Goal: Find specific page/section: Find specific page/section

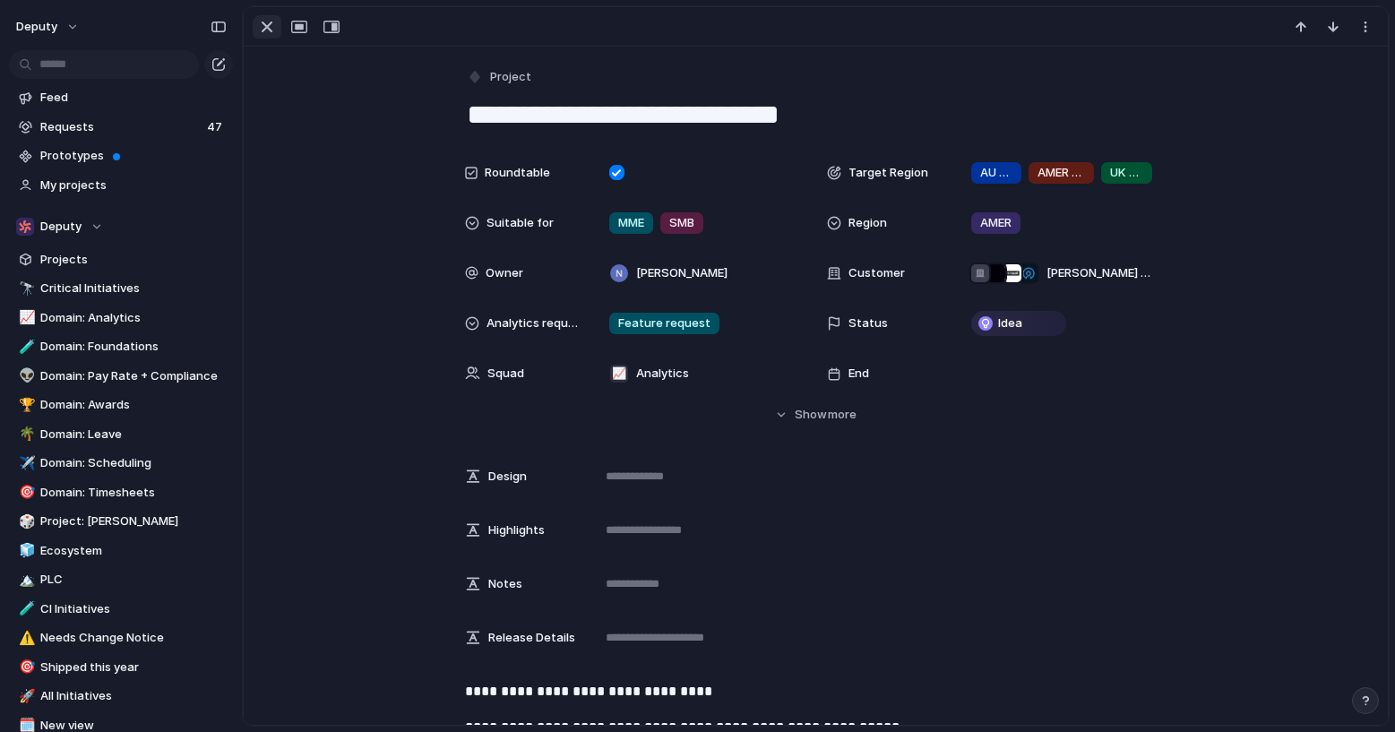
click at [266, 23] on div "button" at bounding box center [267, 27] width 22 height 22
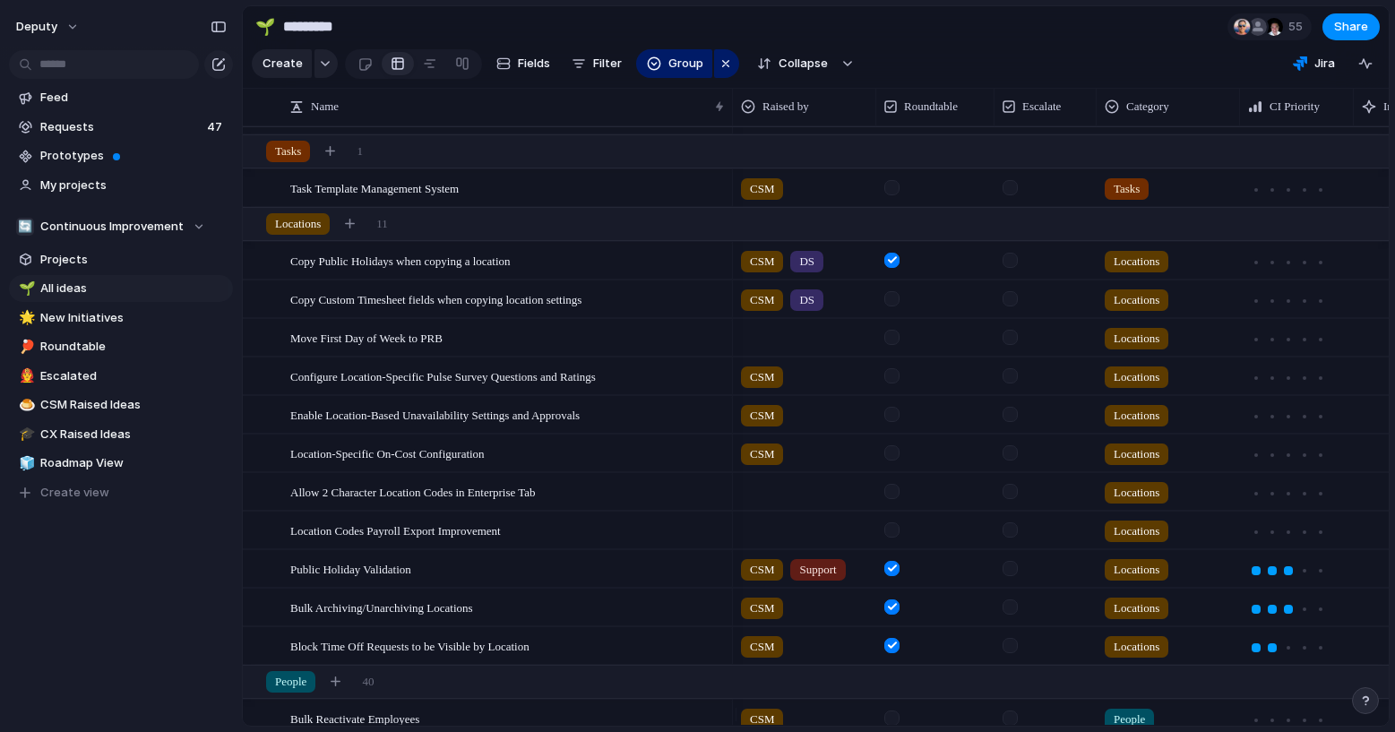
scroll to position [713, 0]
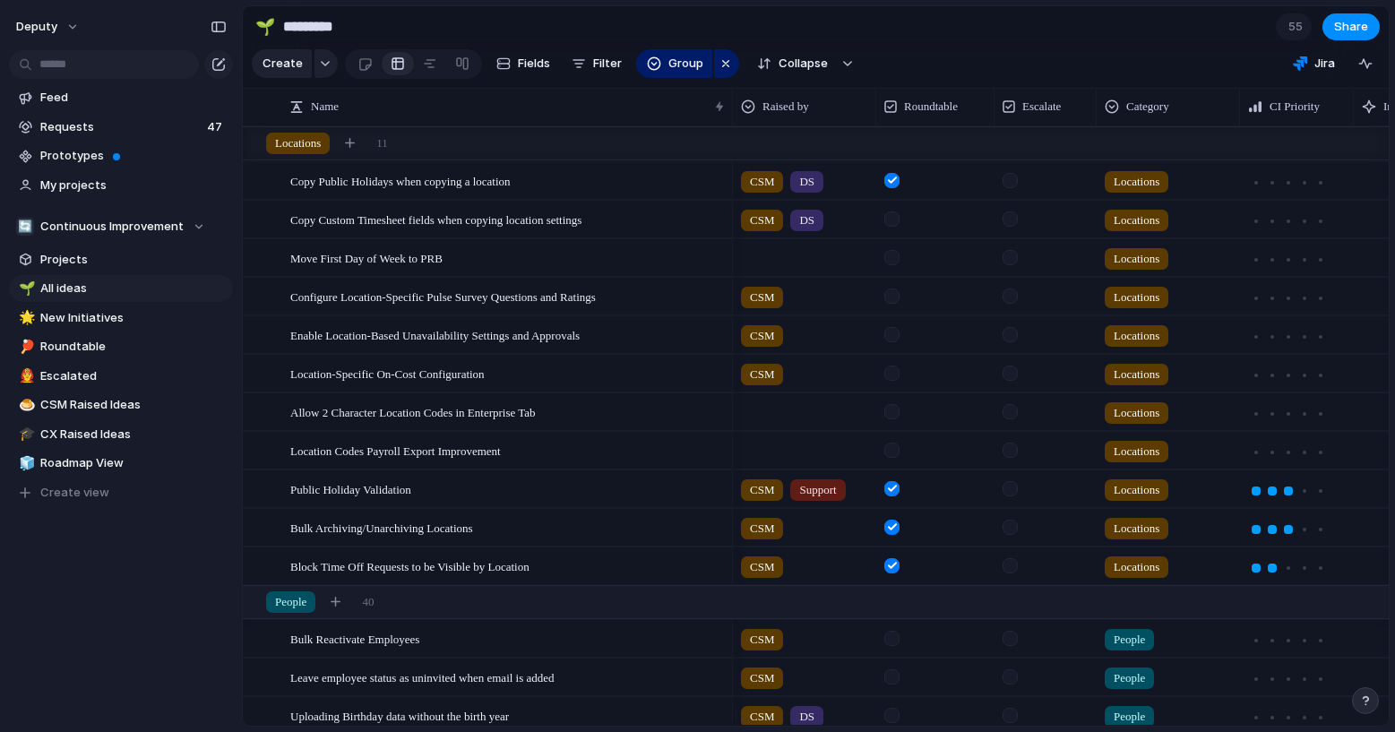
scroll to position [327, 0]
